Goal: Information Seeking & Learning: Learn about a topic

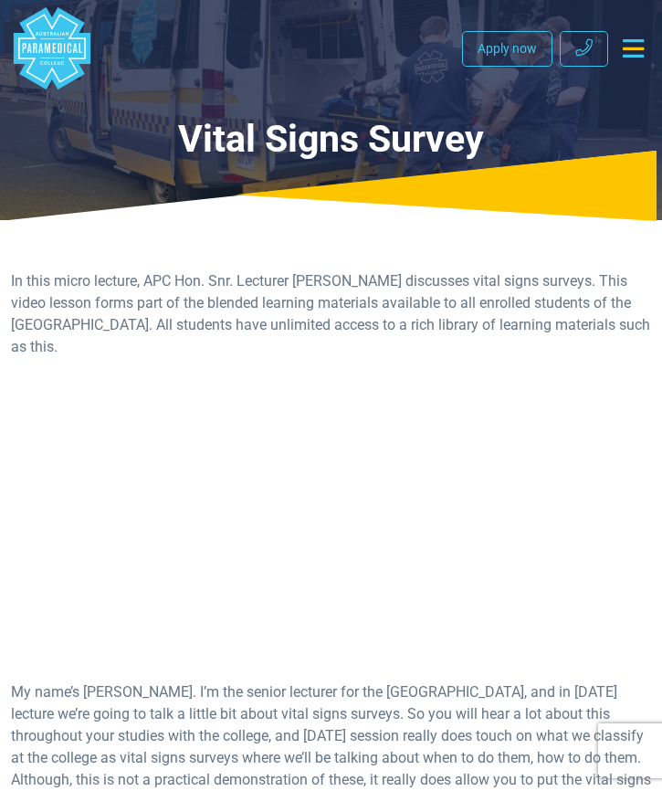
click at [285, 146] on h1 "Vital Signs Survey" at bounding box center [331, 139] width 640 height 45
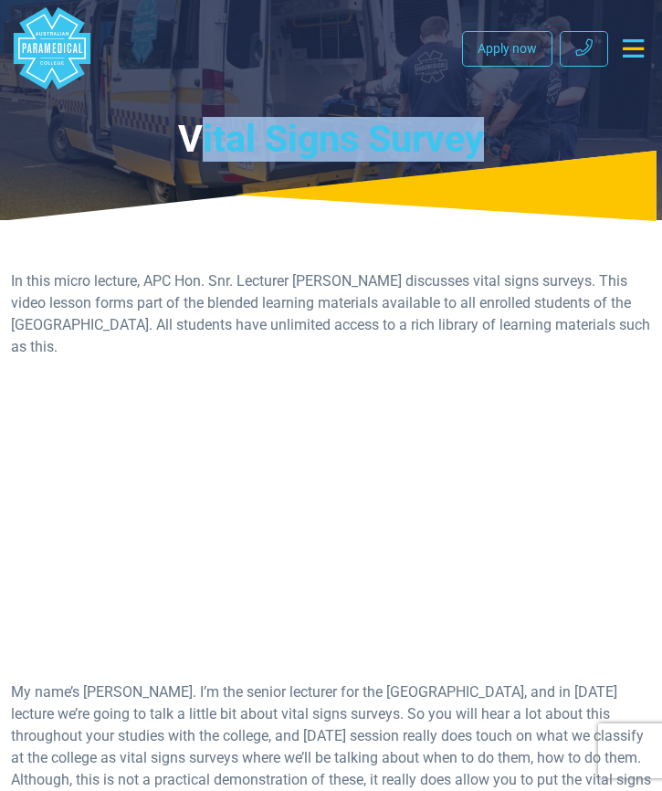
drag, startPoint x: 196, startPoint y: 142, endPoint x: 496, endPoint y: 145, distance: 300.6
click at [496, 145] on h1 "Vital Signs Survey" at bounding box center [331, 139] width 640 height 45
click at [504, 143] on h1 "Vital Signs Survey" at bounding box center [331, 139] width 640 height 45
click at [223, 143] on h1 "Vital Signs Survey" at bounding box center [331, 139] width 640 height 45
drag, startPoint x: 190, startPoint y: 142, endPoint x: 463, endPoint y: 143, distance: 273.2
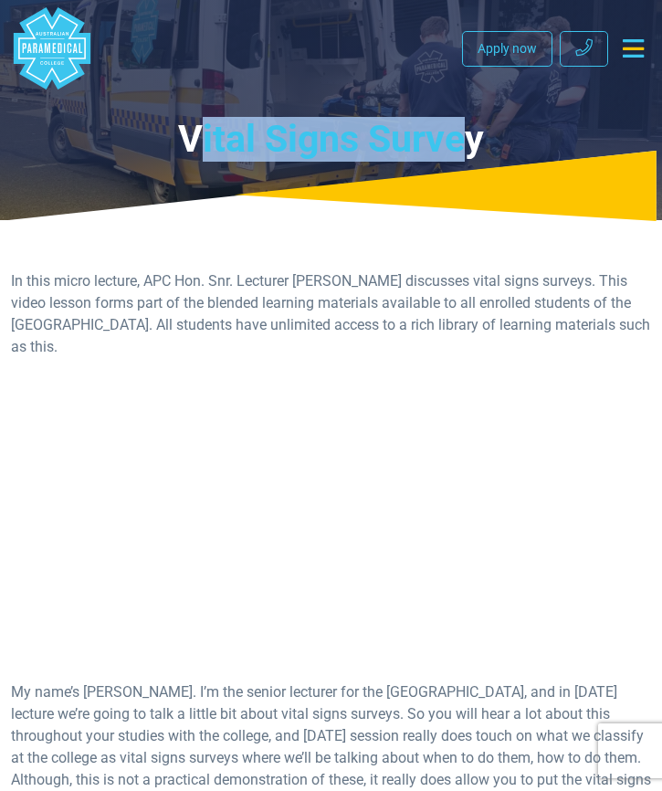
click at [463, 143] on h1 "Vital Signs Survey" at bounding box center [331, 139] width 640 height 45
drag, startPoint x: 463, startPoint y: 143, endPoint x: 476, endPoint y: 144, distance: 12.9
click at [476, 144] on h1 "Vital Signs Survey" at bounding box center [331, 139] width 640 height 45
drag, startPoint x: 407, startPoint y: 150, endPoint x: 167, endPoint y: 137, distance: 239.7
click at [167, 137] on h1 "Vital Signs Survey" at bounding box center [331, 139] width 640 height 45
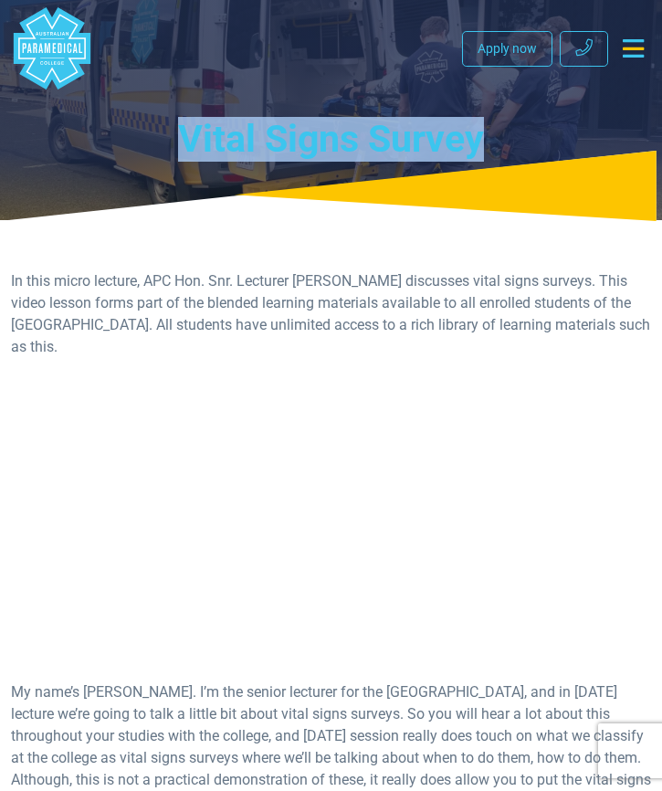
copy h1 "Vital Signs Survey"
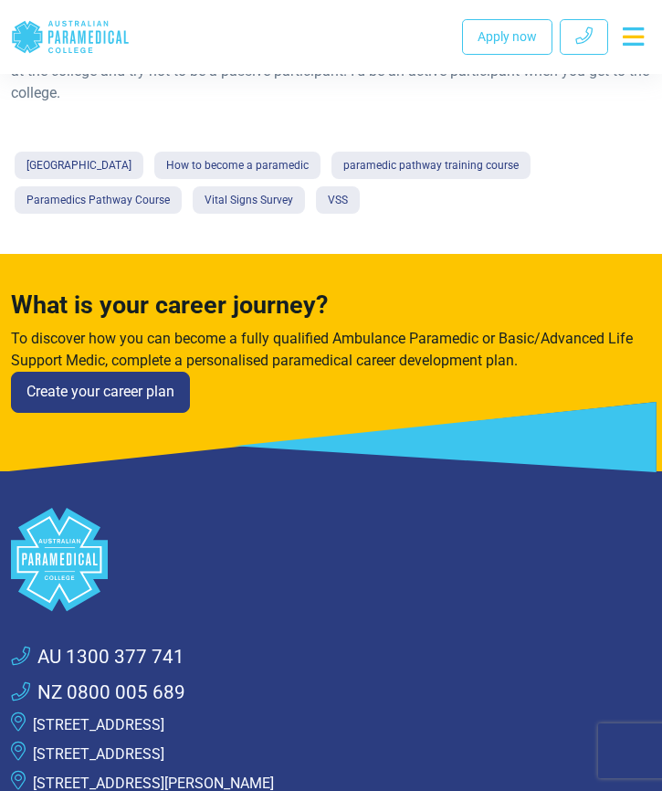
scroll to position [5926, 0]
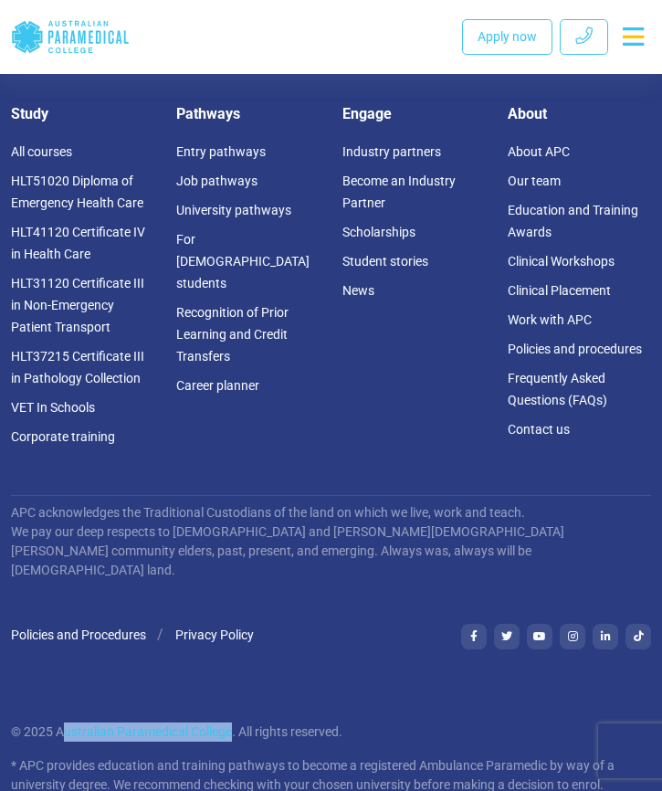
drag, startPoint x: 233, startPoint y: 694, endPoint x: 62, endPoint y: 693, distance: 170.8
click at [62, 723] on p "© 2025 Australian Paramedical College. All rights reserved." at bounding box center [331, 732] width 640 height 19
copy p "ustralian [GEOGRAPHIC_DATA]"
